Goal: Task Accomplishment & Management: Manage account settings

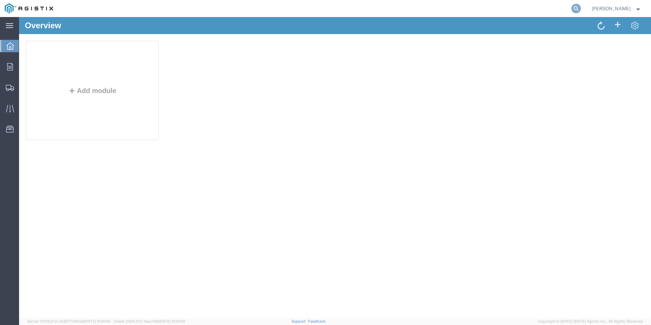
click at [571, 8] on icon at bounding box center [576, 9] width 10 height 10
click at [505, 10] on input "search" at bounding box center [467, 8] width 207 height 16
type input "57121675"
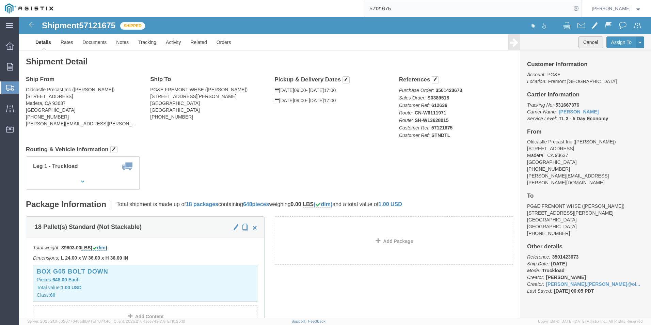
click button "Cancel"
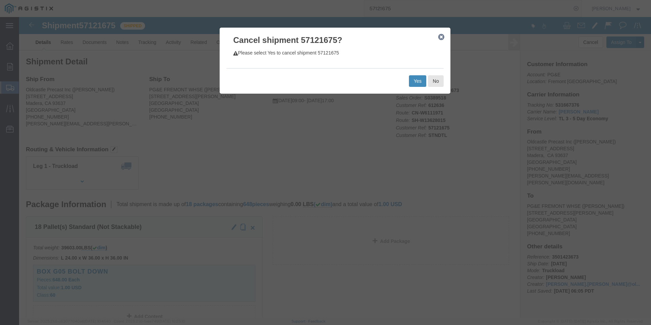
click button "Yes"
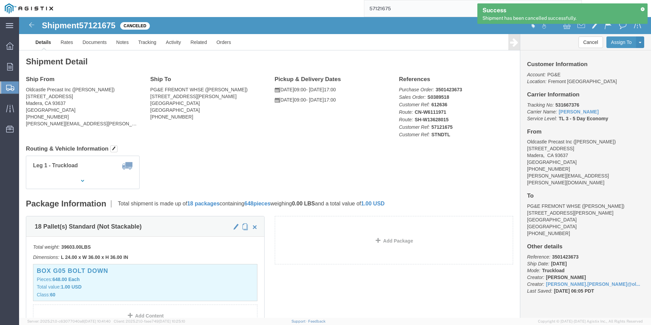
click at [643, 7] on icon at bounding box center [642, 9] width 5 height 4
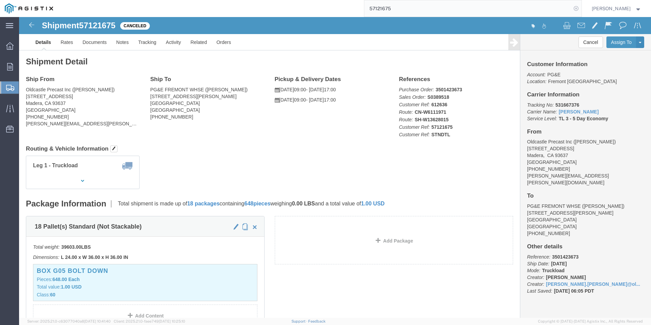
click at [571, 5] on icon at bounding box center [576, 9] width 10 height 10
click at [571, 14] on form at bounding box center [576, 8] width 11 height 17
click at [571, 12] on icon at bounding box center [576, 9] width 10 height 10
click at [521, 7] on input "search" at bounding box center [467, 8] width 207 height 16
click at [521, 7] on input "57121640" at bounding box center [467, 8] width 207 height 16
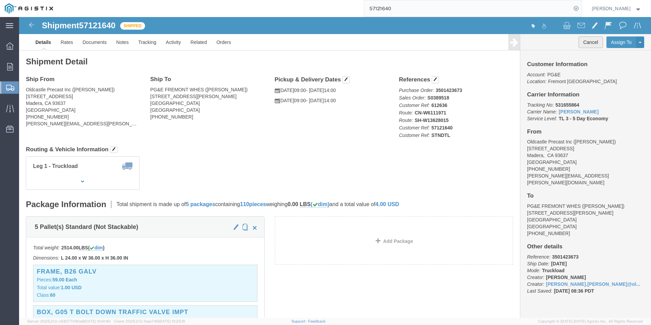
click button "Cancel"
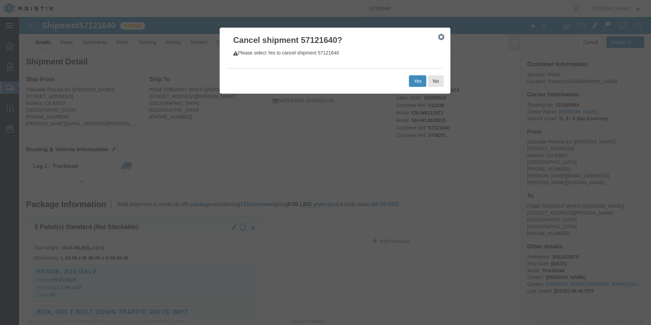
click button "Yes"
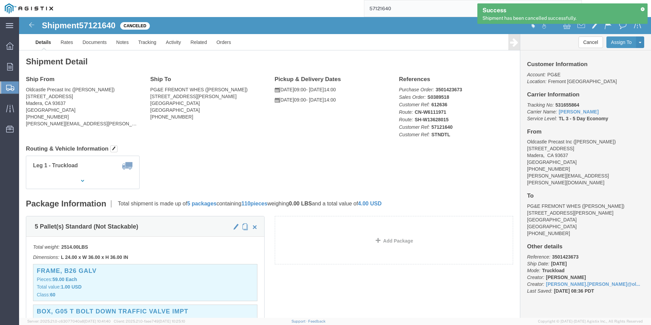
click at [440, 12] on input "57121640" at bounding box center [467, 8] width 207 height 16
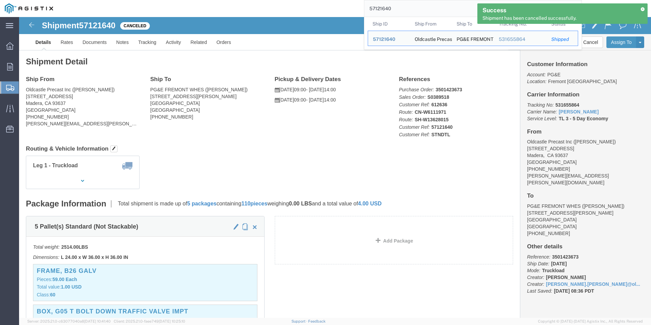
click at [440, 12] on input "57121640" at bounding box center [467, 8] width 207 height 16
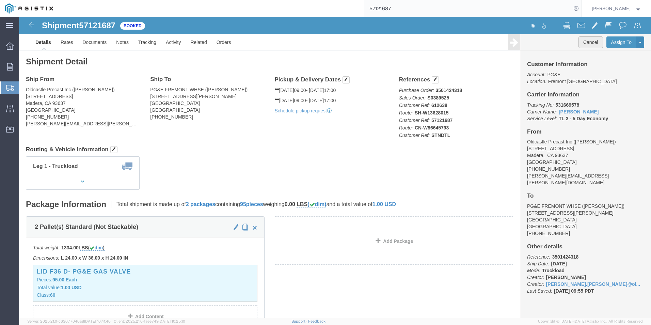
click button "Cancel"
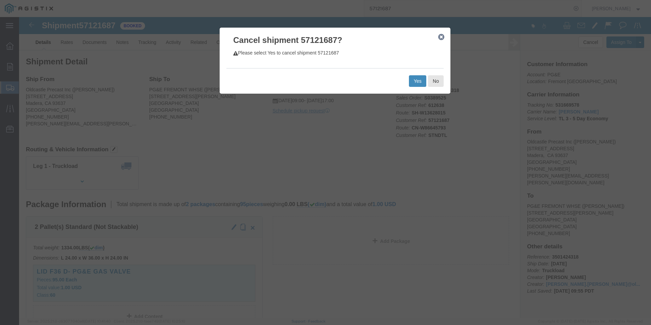
click button "Yes"
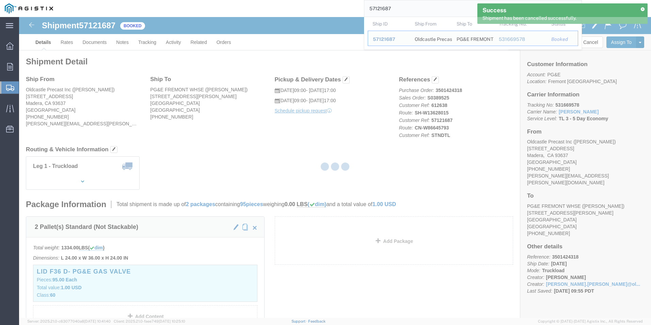
click at [430, 12] on input "57121687" at bounding box center [467, 8] width 207 height 16
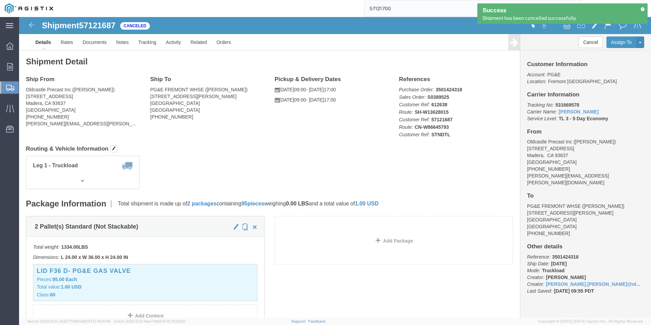
type input "57121700"
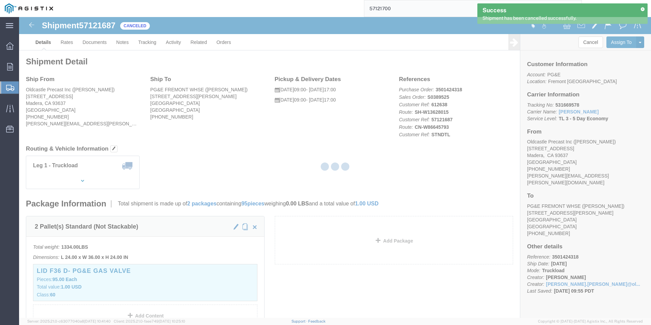
click at [642, 10] on icon at bounding box center [642, 9] width 5 height 4
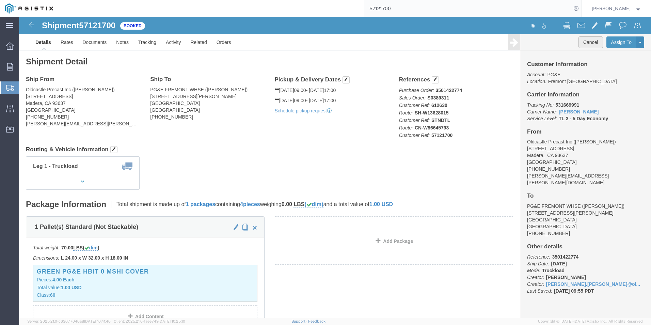
click button "Cancel"
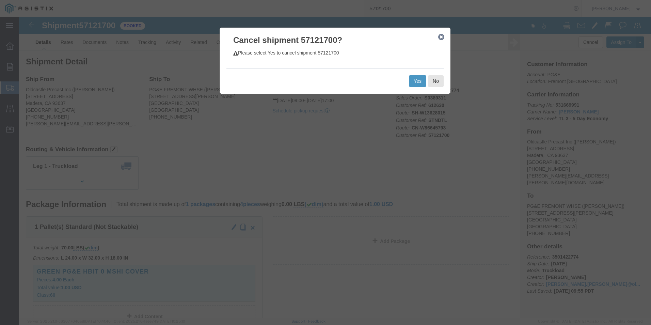
click div "Yes No"
click button "Yes"
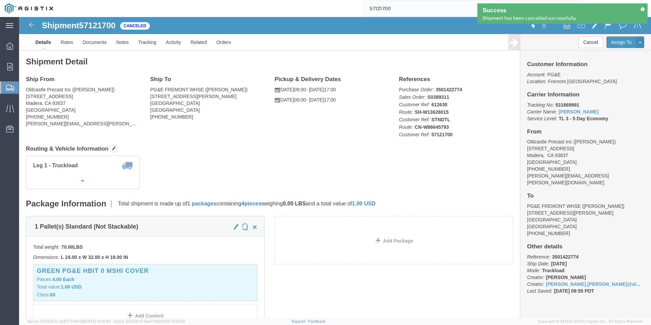
click div "Leg 1 - Truckload Number of trucks: 1"
